Goal: Task Accomplishment & Management: Use online tool/utility

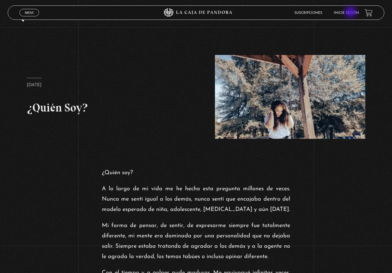
click at [349, 12] on link "Inicie sesión" at bounding box center [346, 12] width 25 height 3
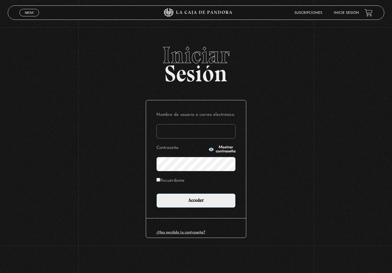
type input "g7morgan@gmail.com"
click at [196, 201] on input "Acceder" at bounding box center [196, 200] width 79 height 14
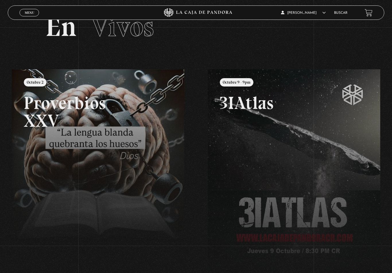
scroll to position [40, 0]
